Goal: Find specific page/section: Find specific page/section

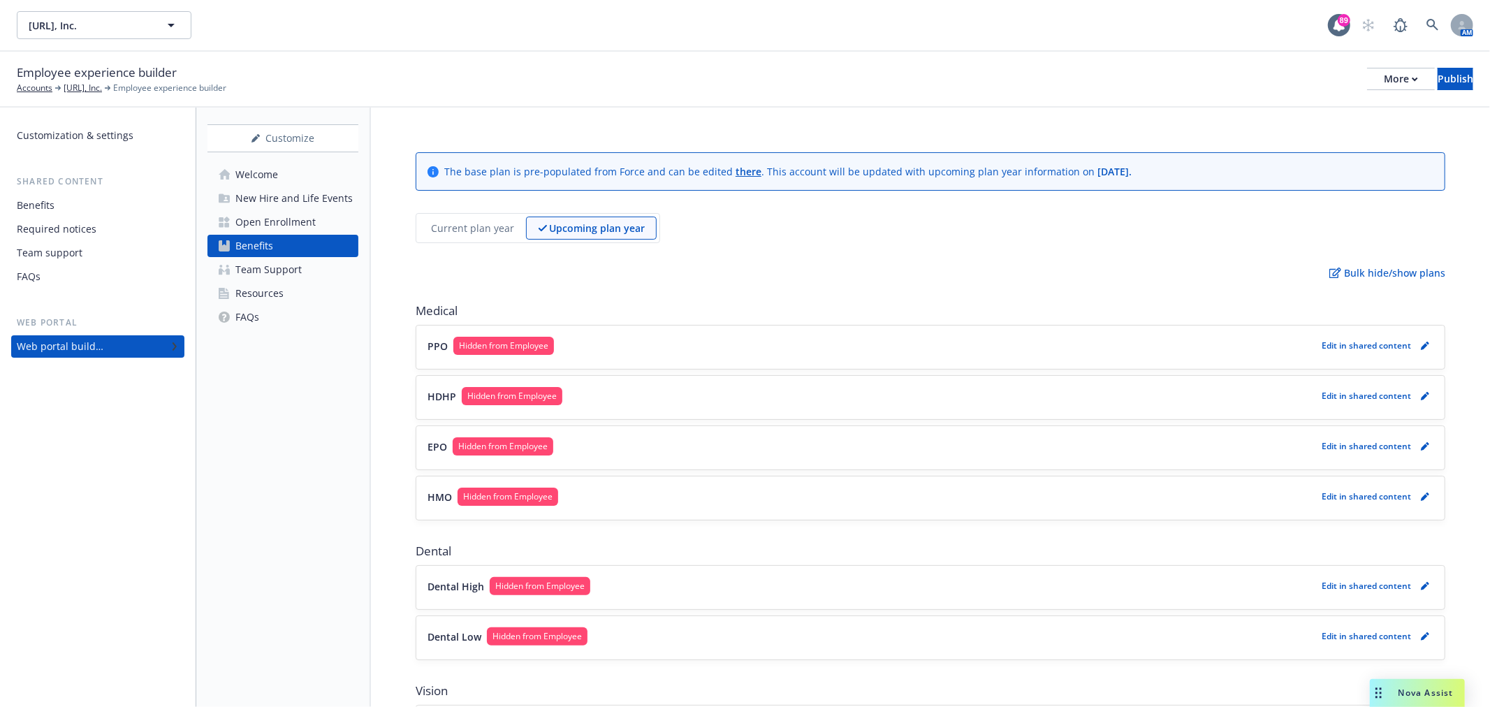
scroll to position [388, 0]
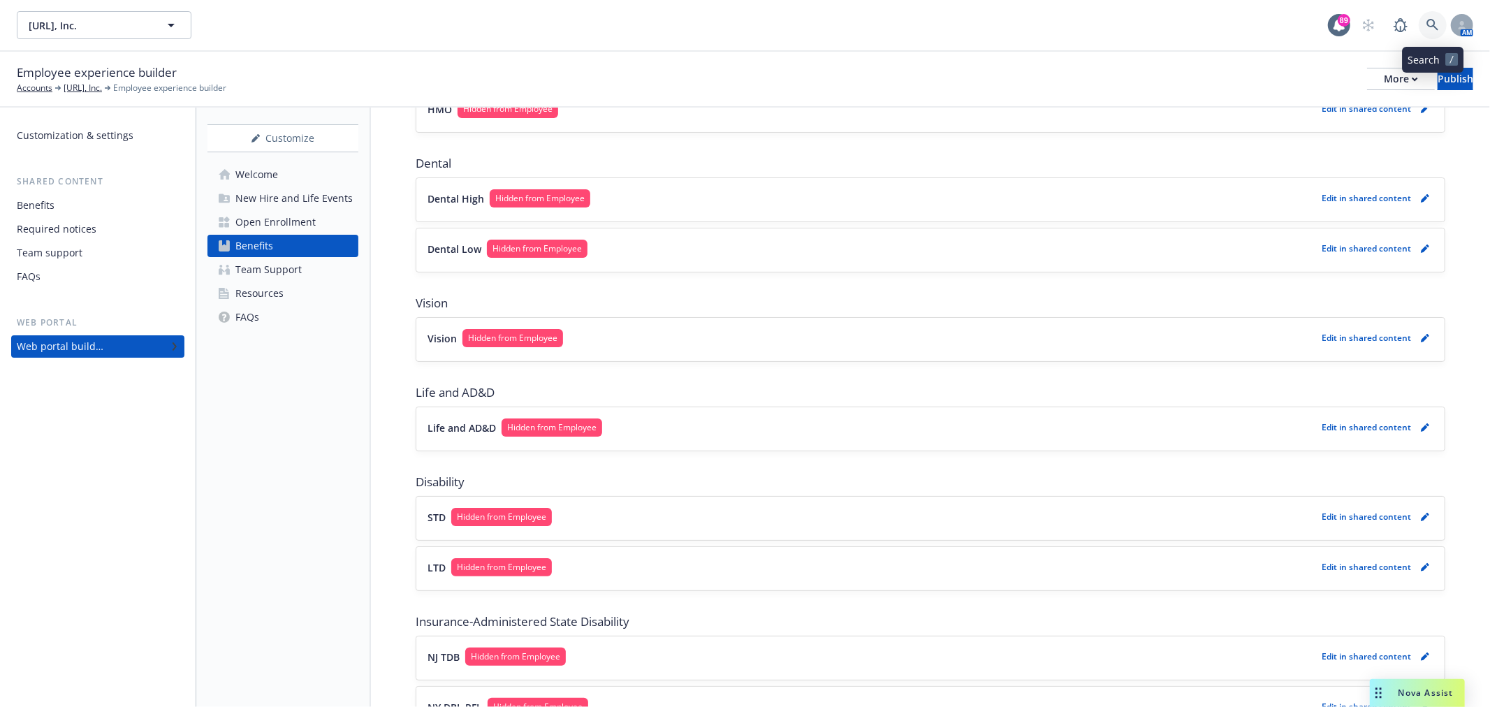
click at [1432, 26] on icon at bounding box center [1433, 25] width 12 height 12
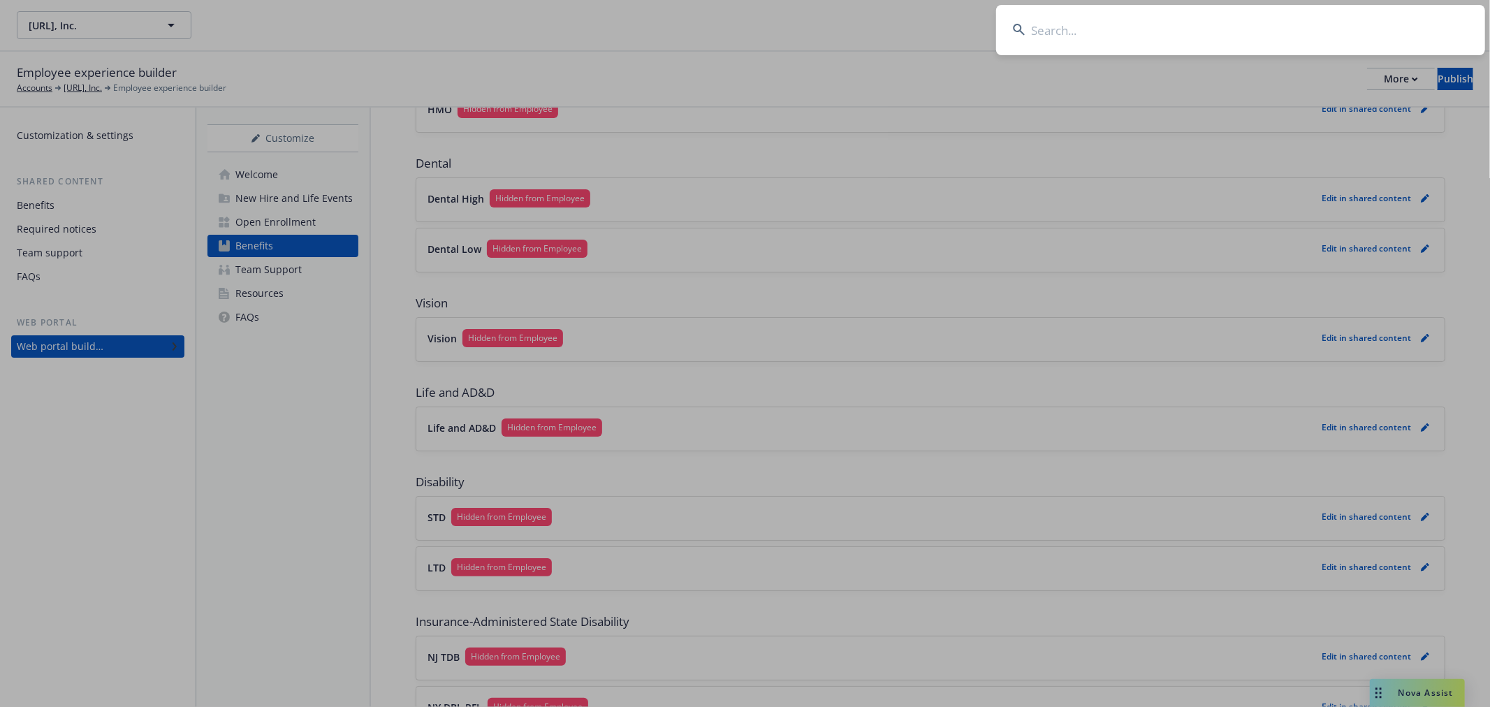
click at [1255, 25] on input at bounding box center [1240, 30] width 489 height 50
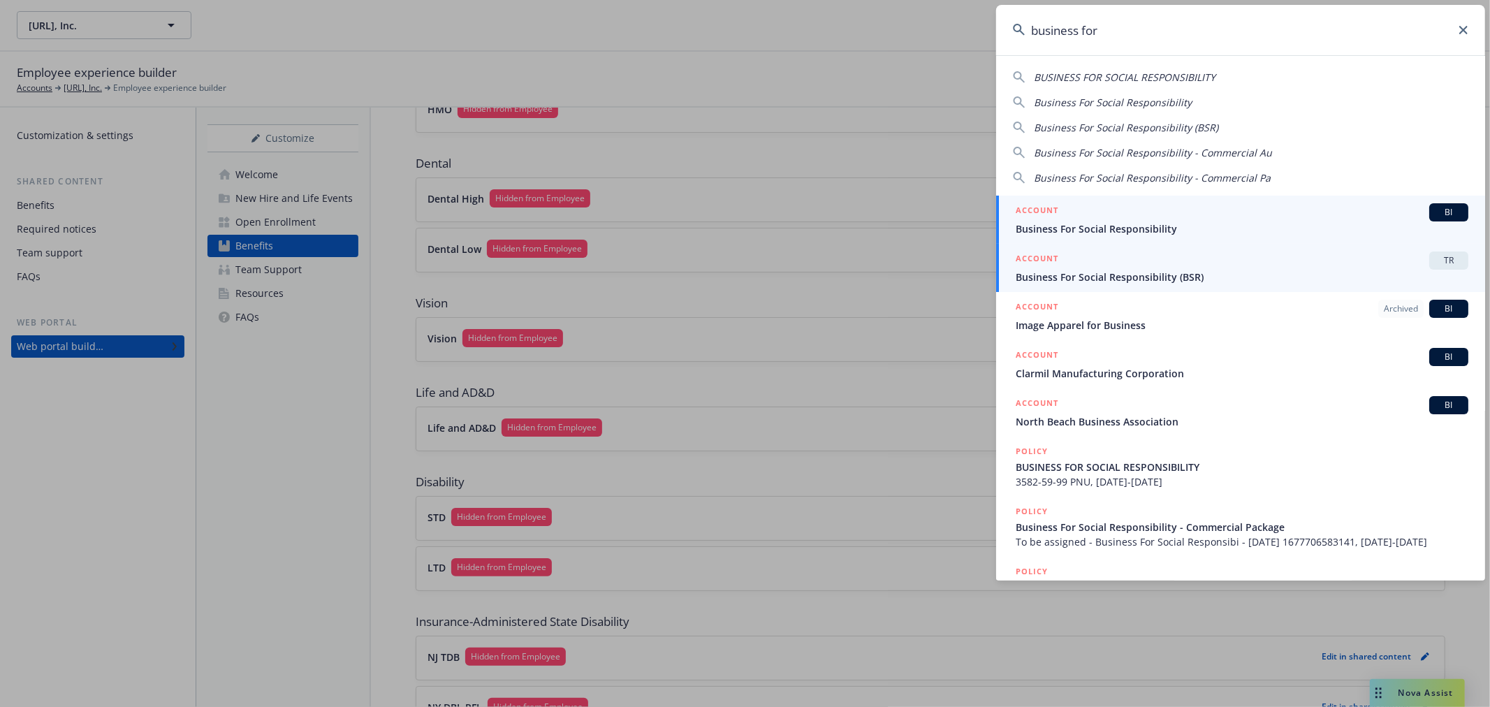
type input "business for"
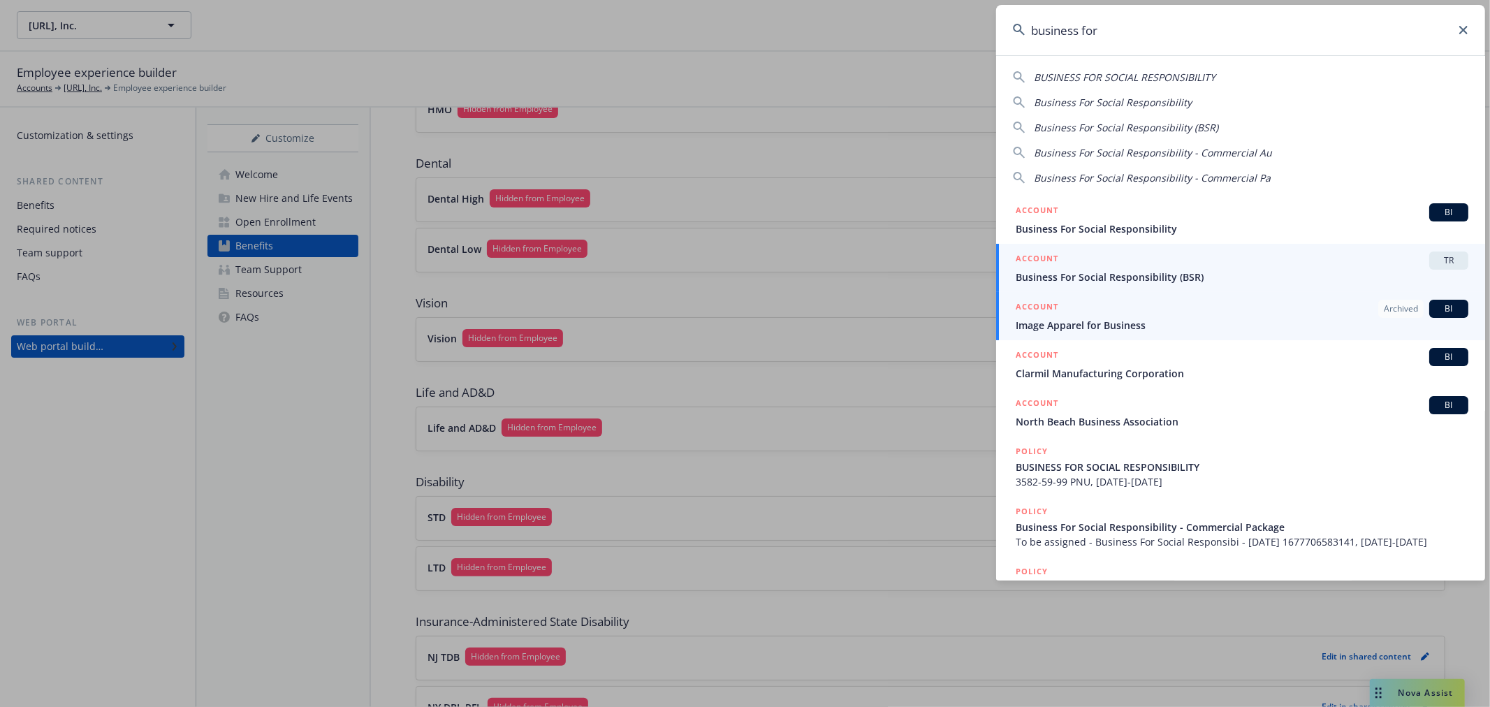
click at [1186, 283] on span "Business For Social Responsibility (BSR)" at bounding box center [1242, 277] width 453 height 15
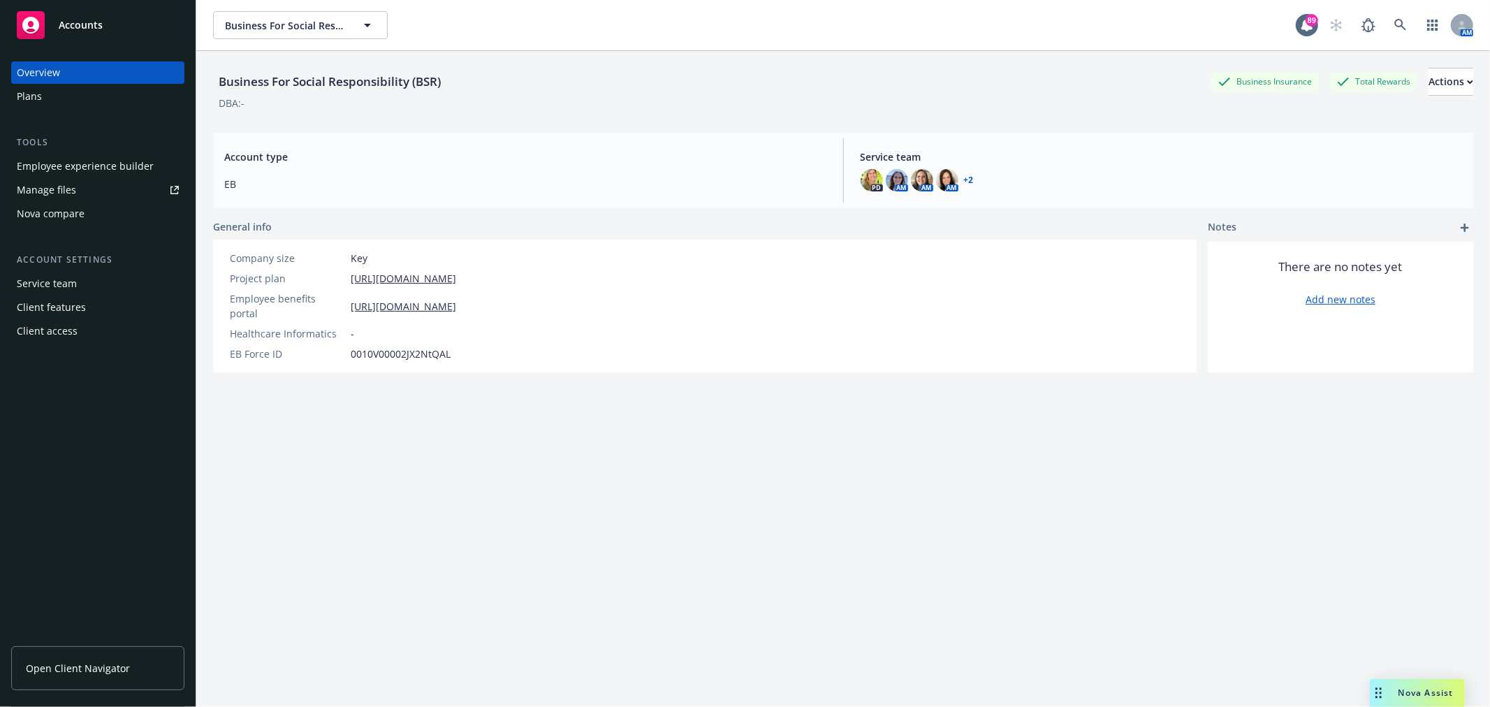
click at [98, 172] on div "Employee experience builder" at bounding box center [85, 166] width 137 height 22
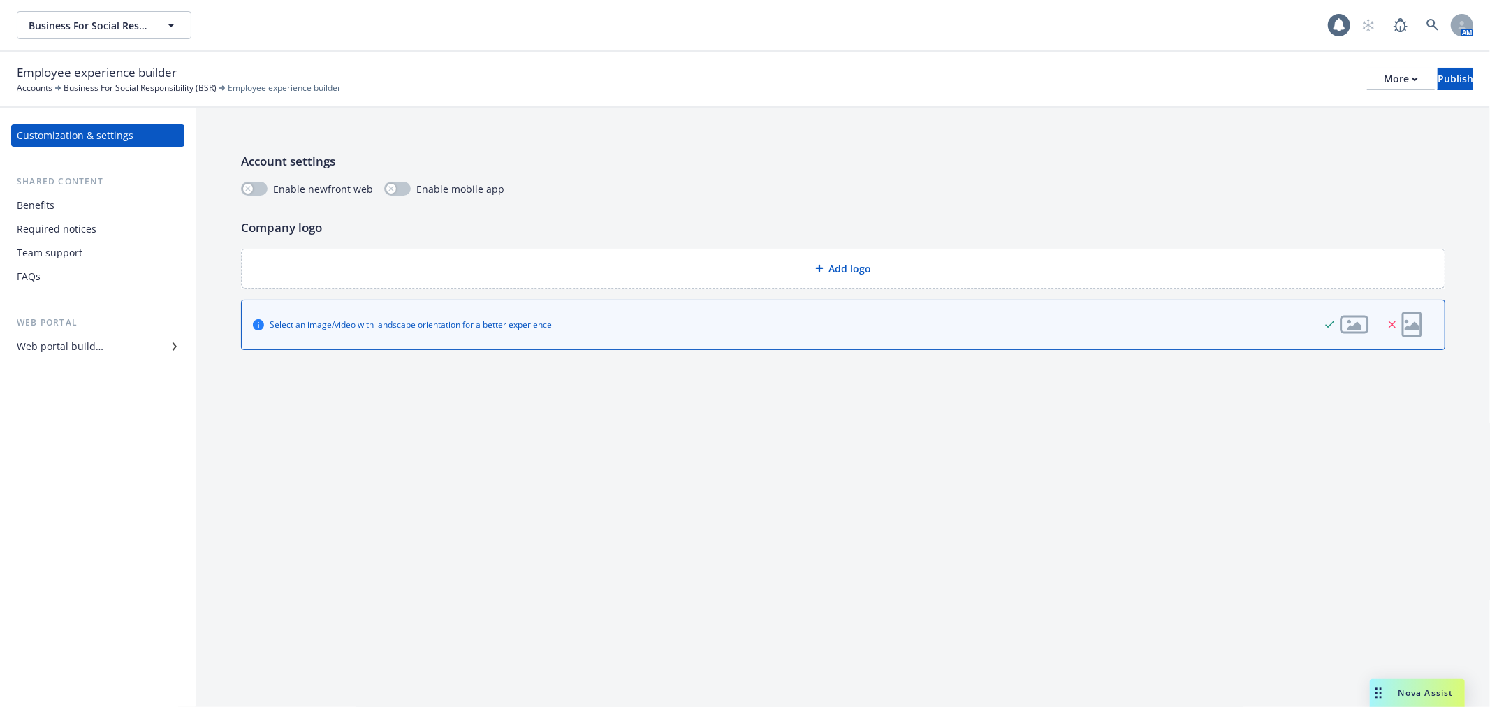
click at [1352, 91] on div "Employee experience builder Accounts Business For Social Responsibility (BSR) E…" at bounding box center [745, 79] width 1457 height 31
click at [1384, 87] on div "More" at bounding box center [1401, 78] width 34 height 21
click at [1288, 117] on link "Copy preview link" at bounding box center [1286, 110] width 207 height 28
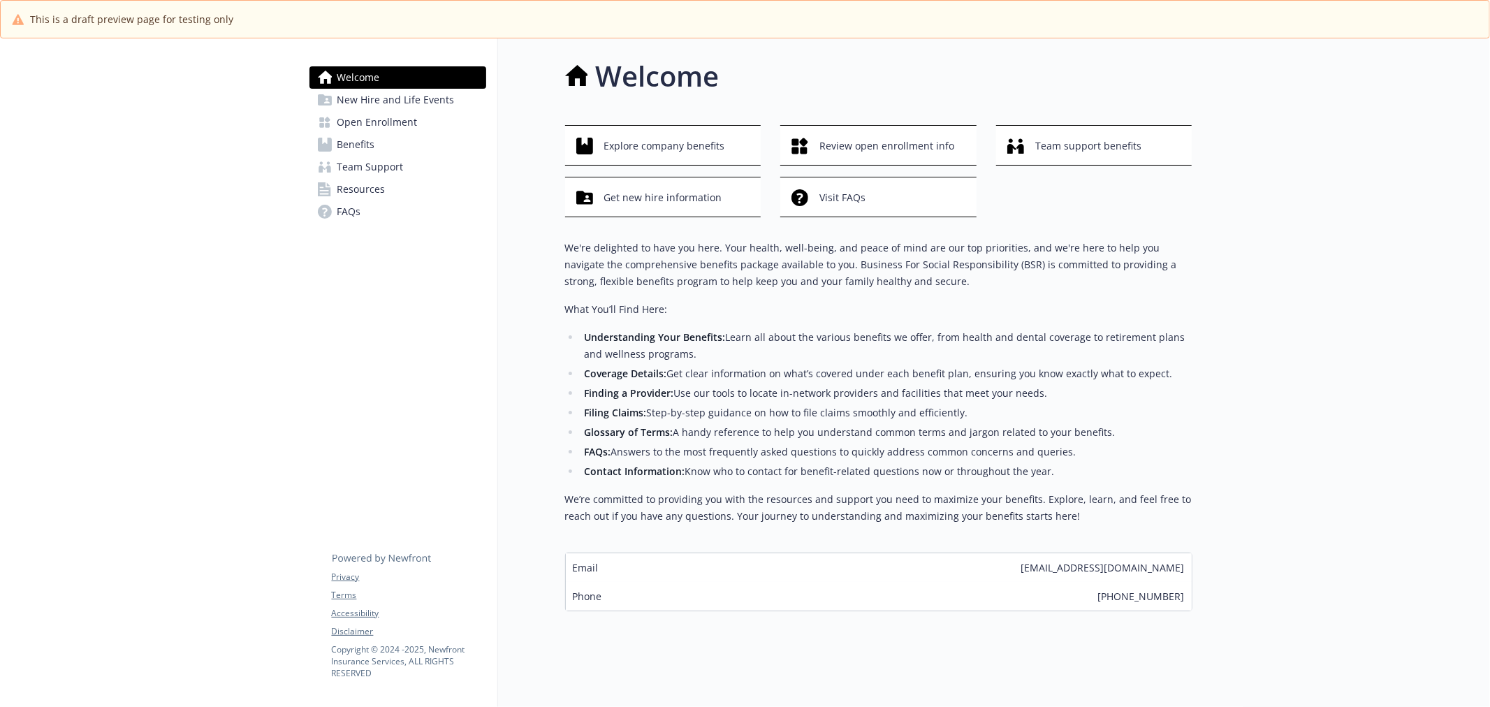
click at [373, 95] on span "New Hire and Life Events" at bounding box center [395, 100] width 117 height 22
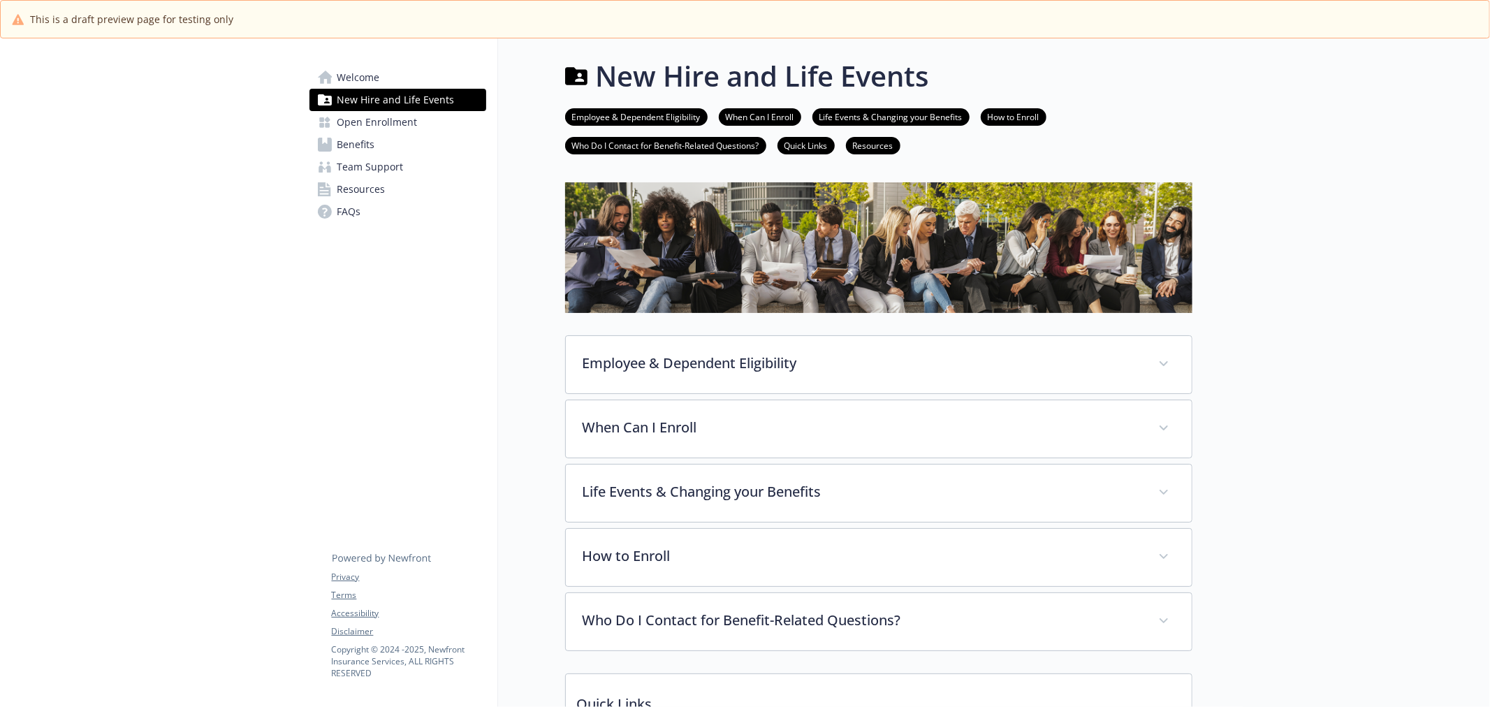
click at [372, 121] on span "Open Enrollment" at bounding box center [377, 122] width 80 height 22
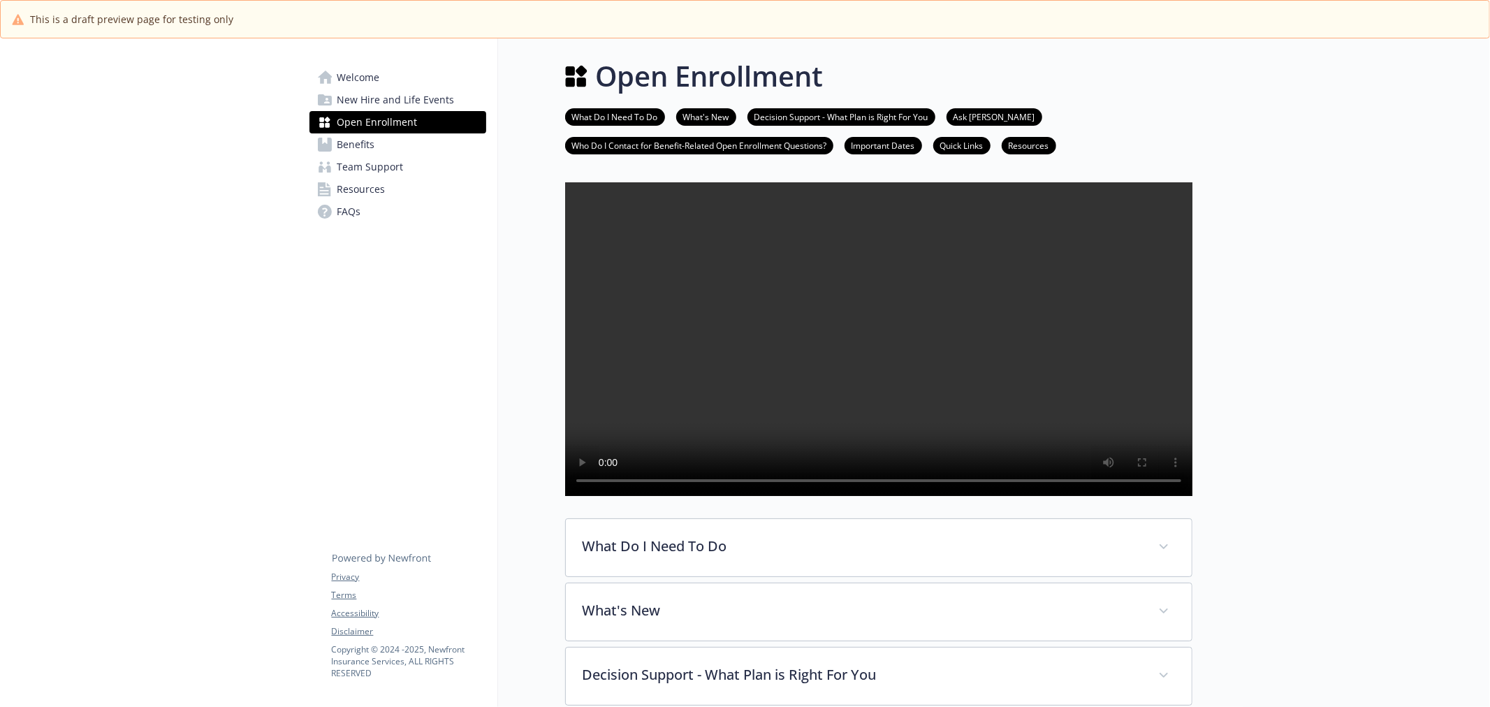
click at [367, 138] on span "Benefits" at bounding box center [356, 144] width 38 height 22
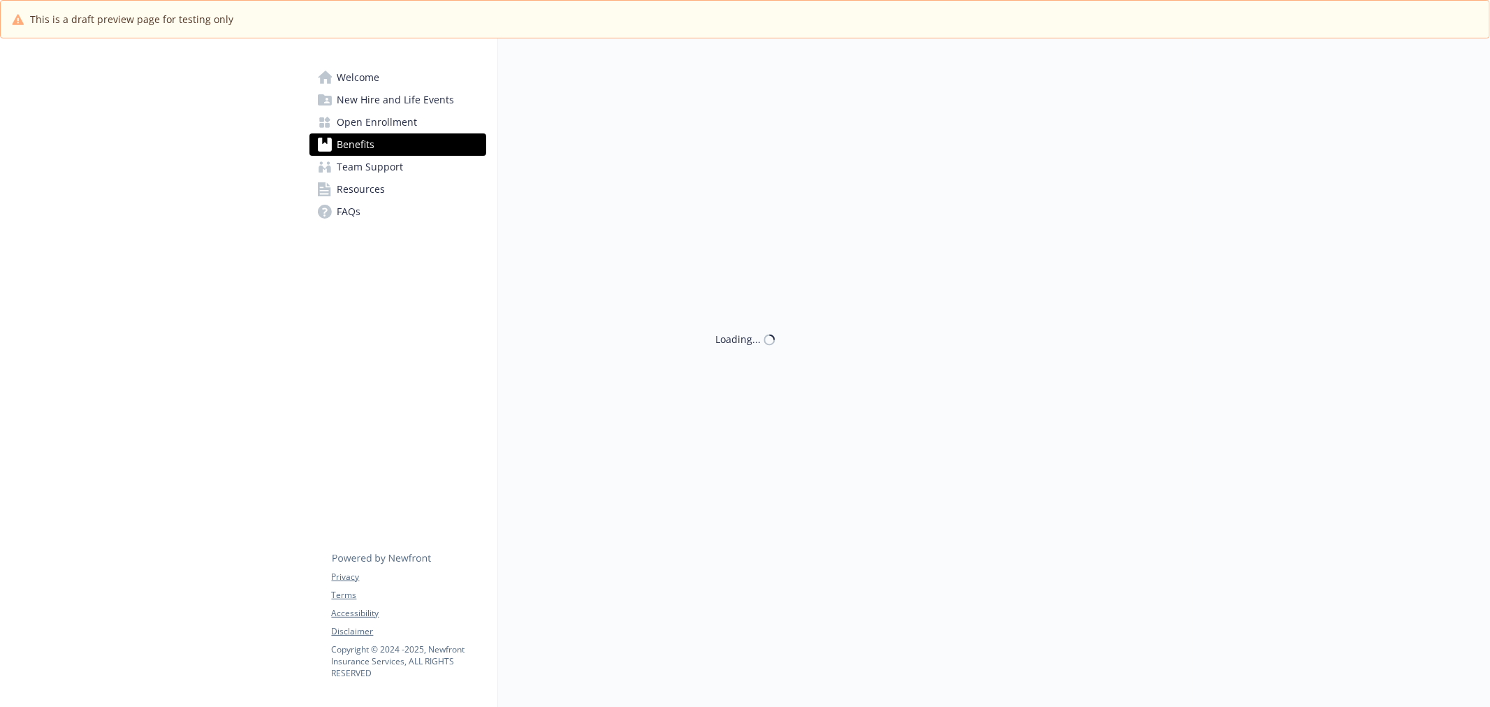
click at [362, 157] on span "Team Support" at bounding box center [370, 167] width 66 height 22
